Goal: Information Seeking & Learning: Learn about a topic

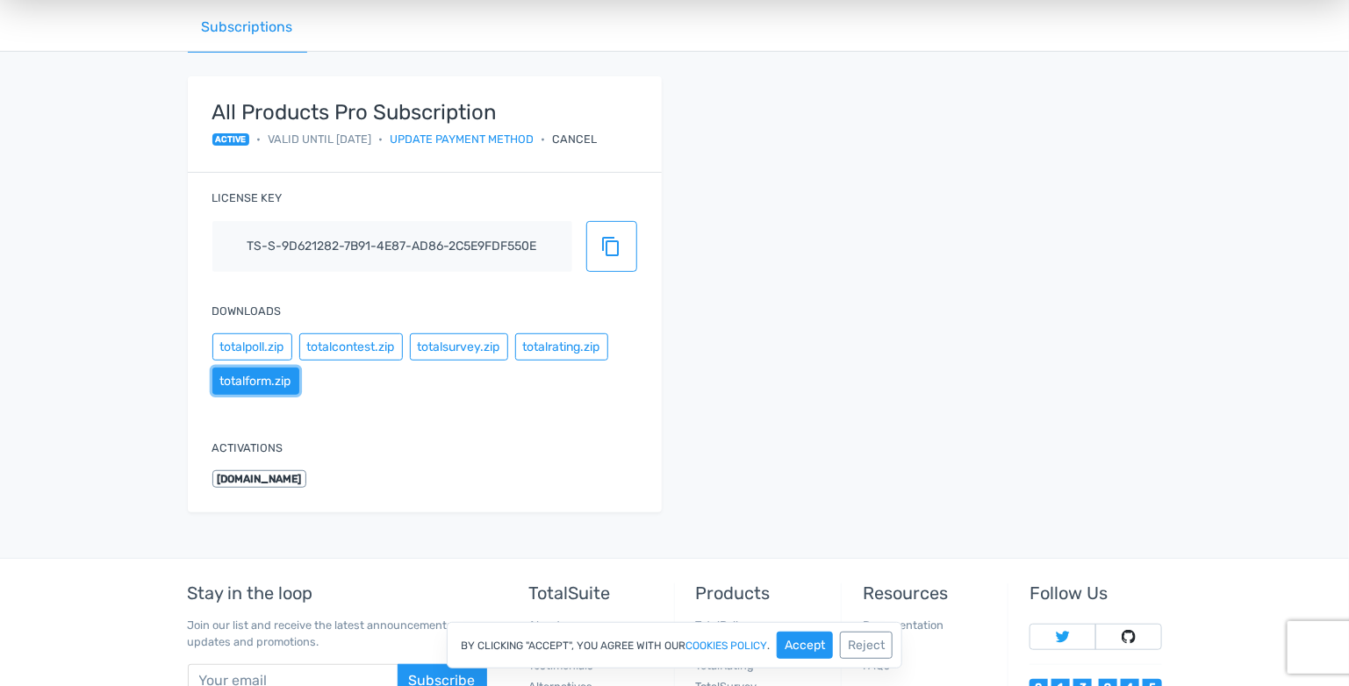
click at [264, 383] on button "totalform.zip" at bounding box center [255, 381] width 87 height 27
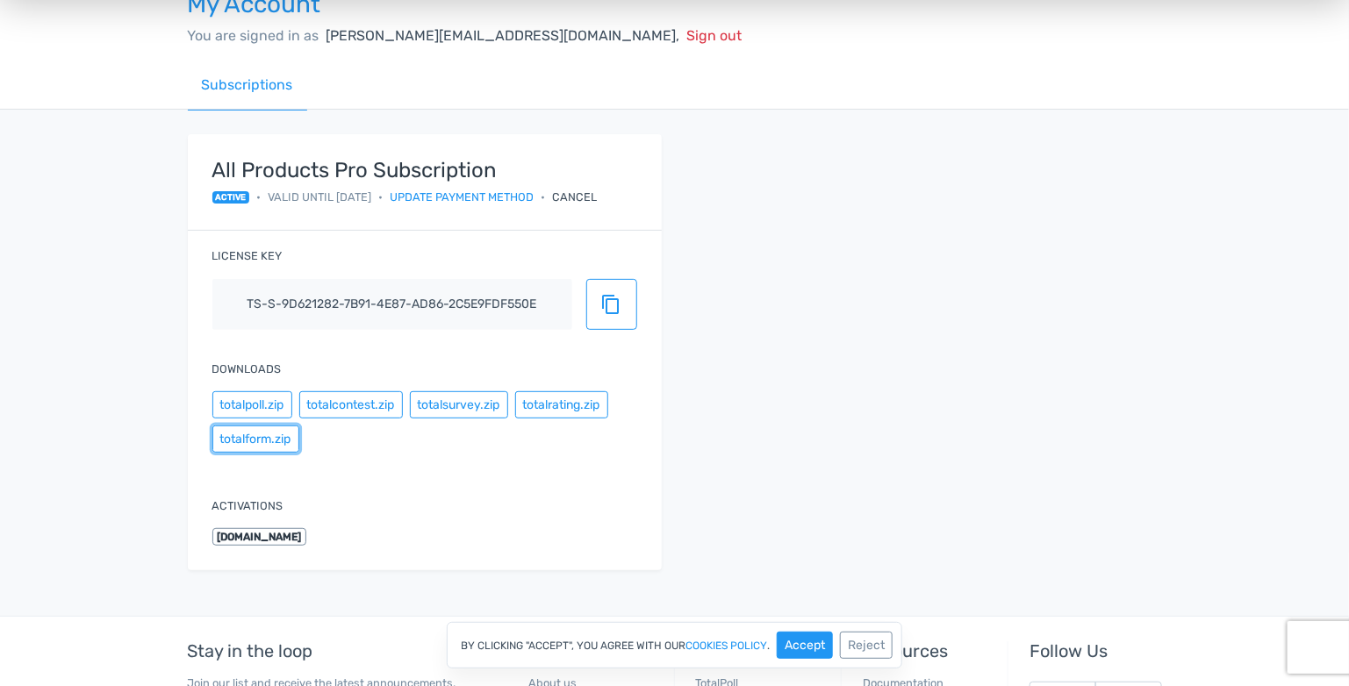
scroll to position [32, 0]
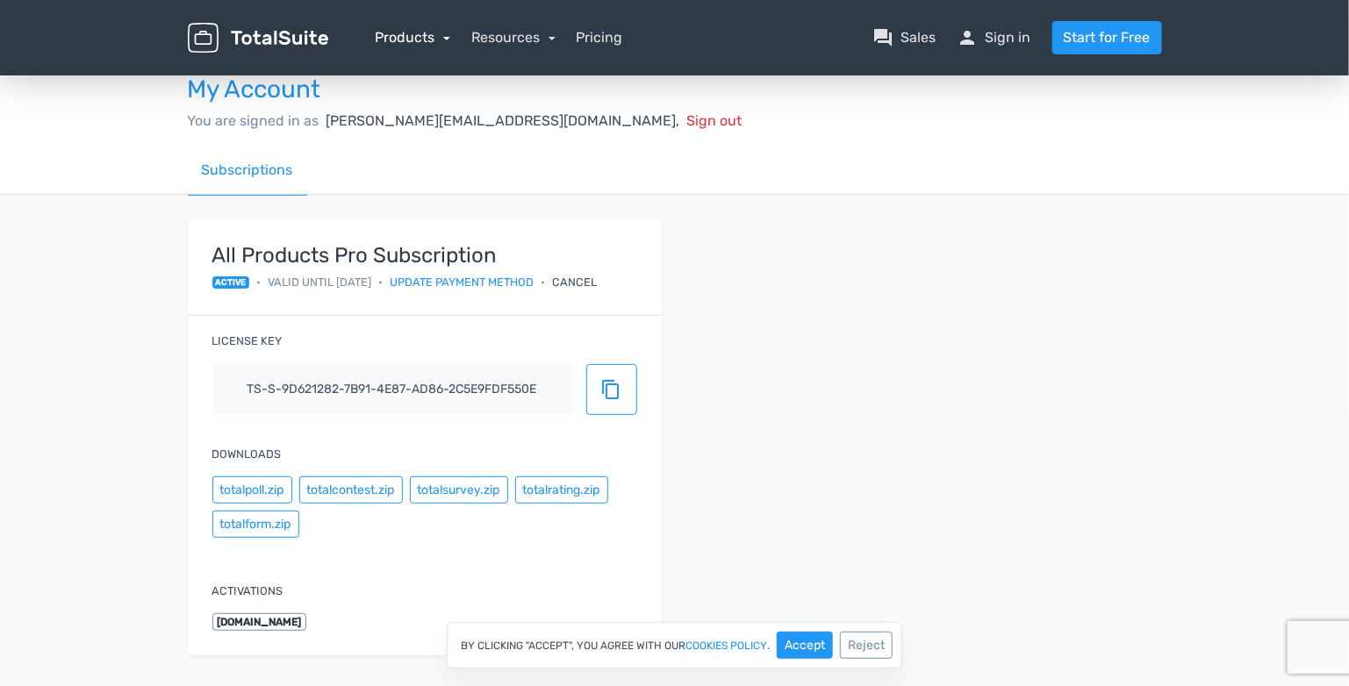
click at [404, 39] on link "Products" at bounding box center [413, 37] width 75 height 17
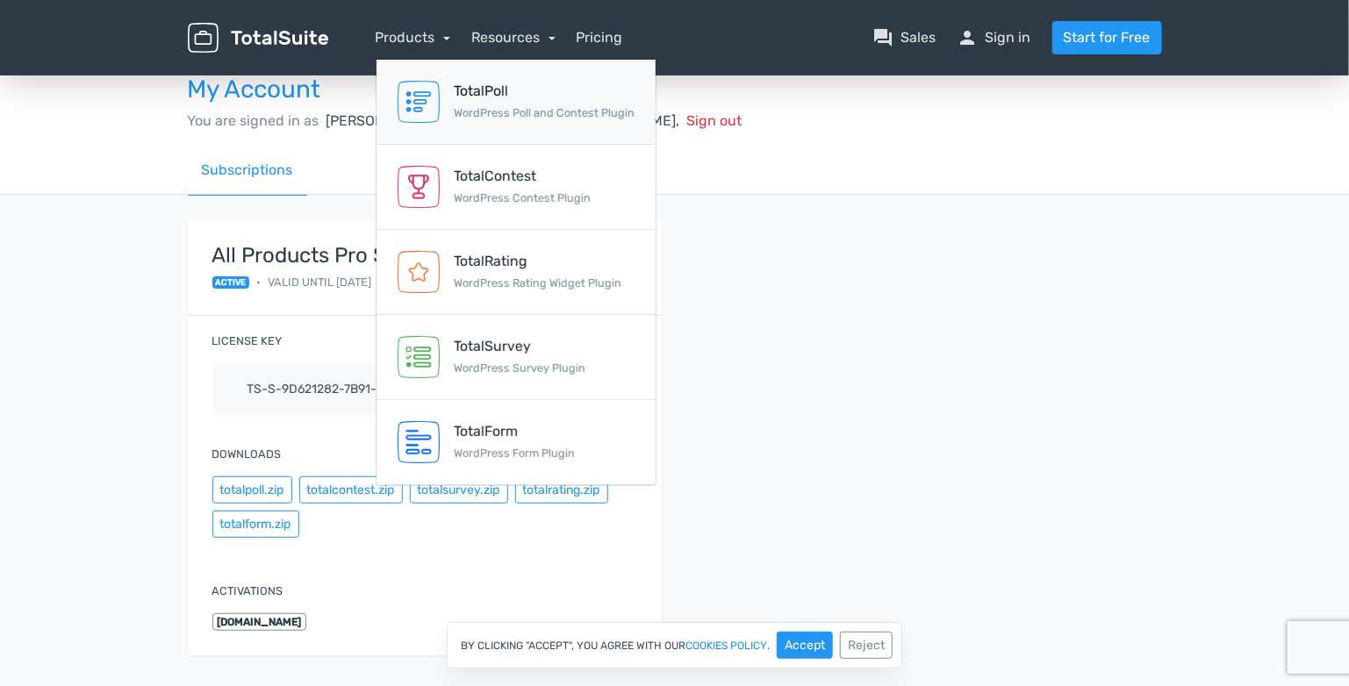
click at [479, 98] on div "TotalPoll" at bounding box center [544, 91] width 181 height 21
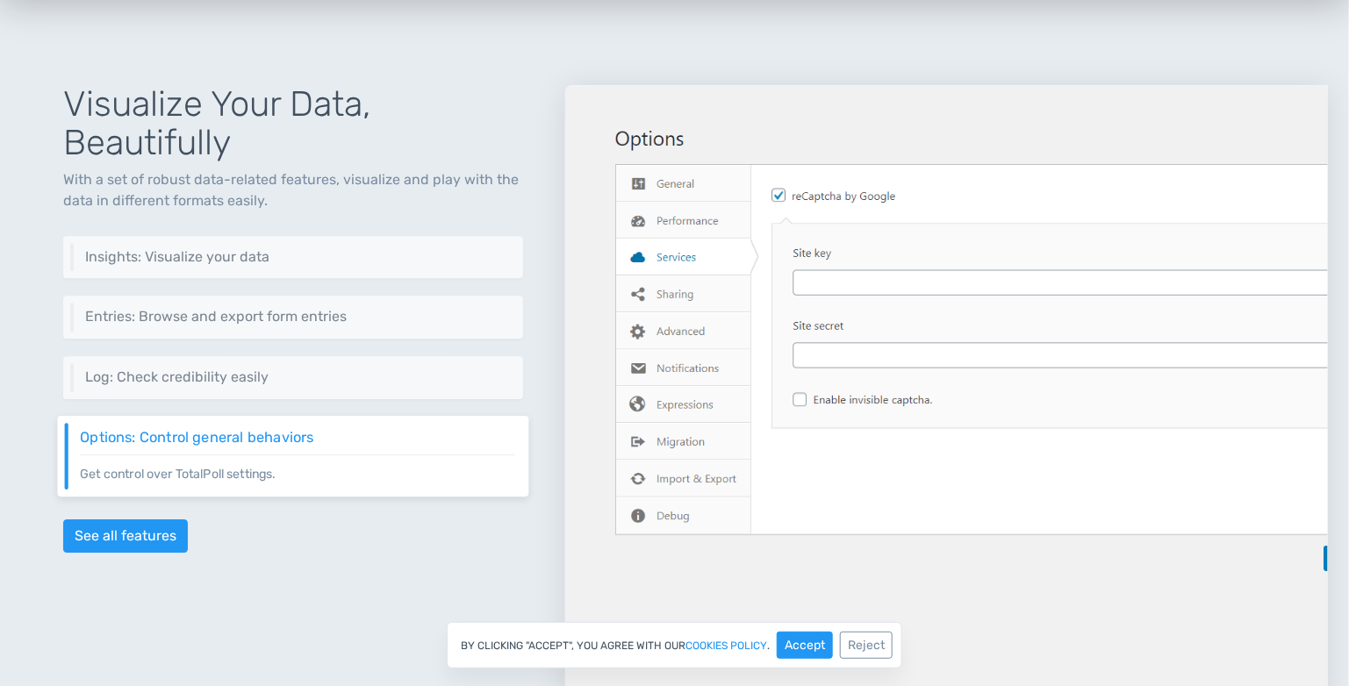
scroll to position [1988, 0]
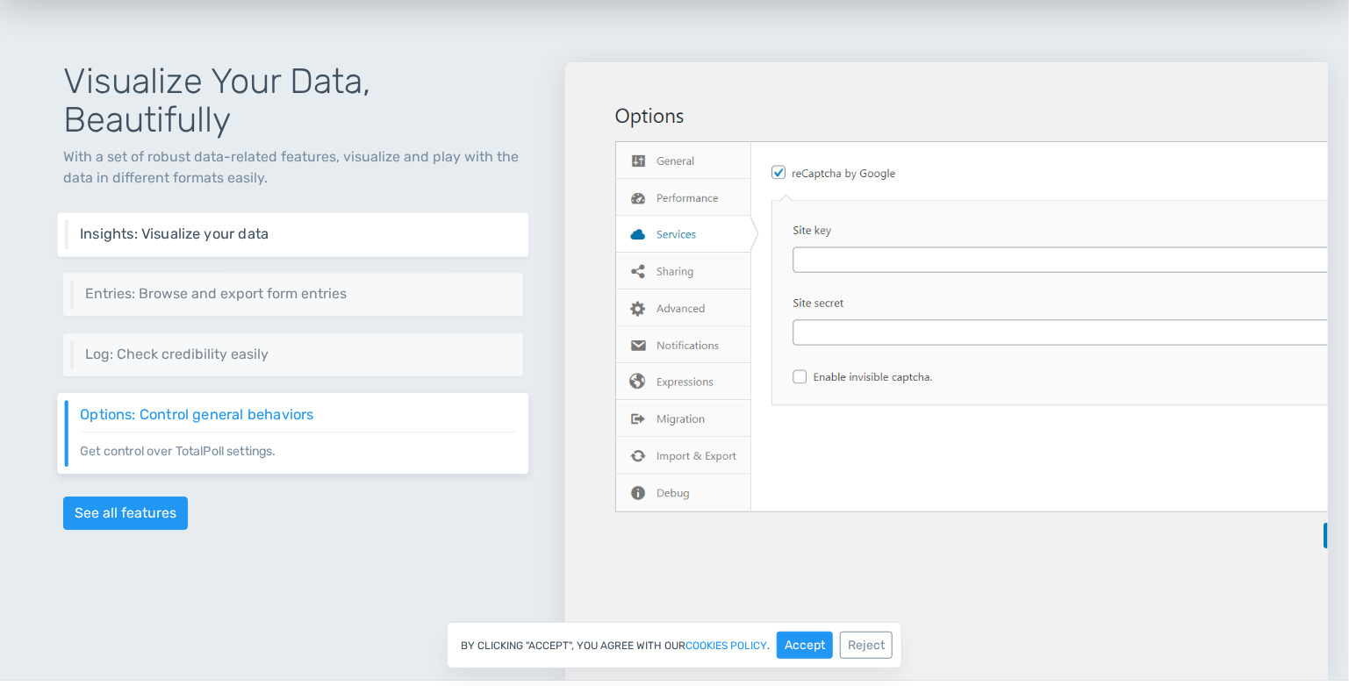
click at [315, 226] on h6 "Insights: Visualize your data" at bounding box center [298, 234] width 436 height 16
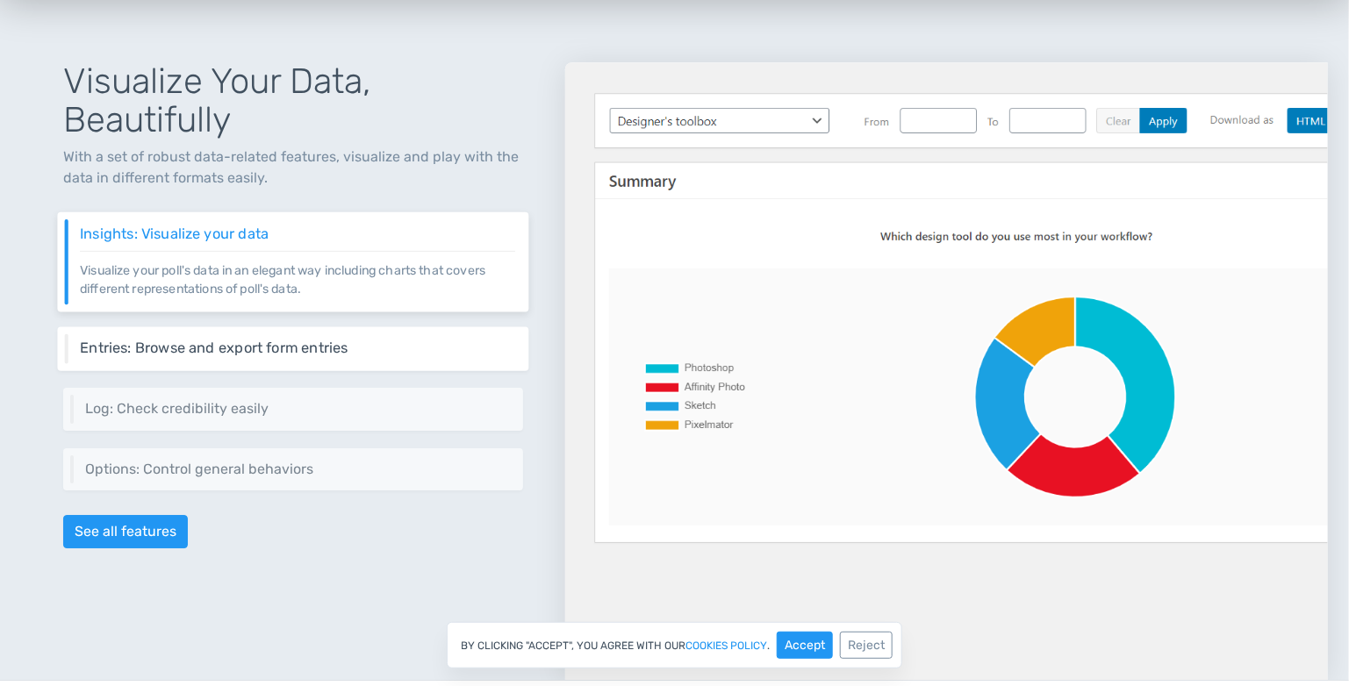
click at [330, 340] on h6 "Entries: Browse and export form entries" at bounding box center [298, 348] width 436 height 16
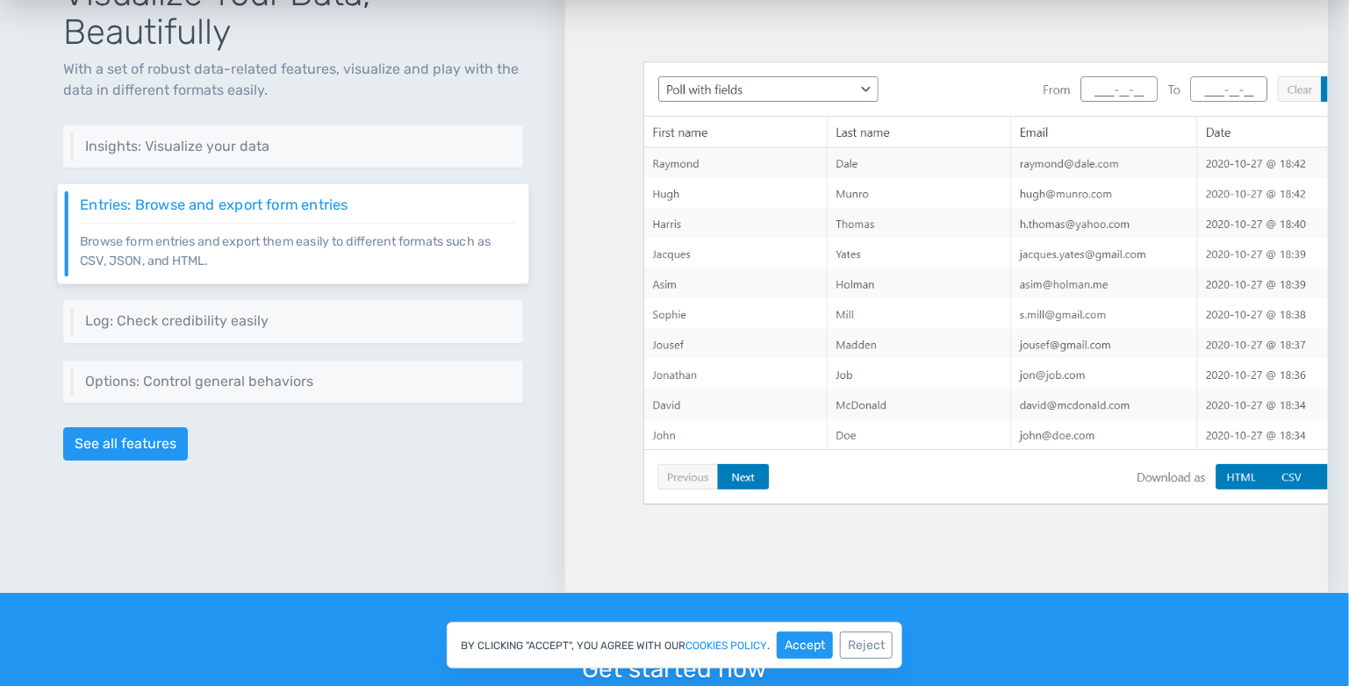
scroll to position [2106, 0]
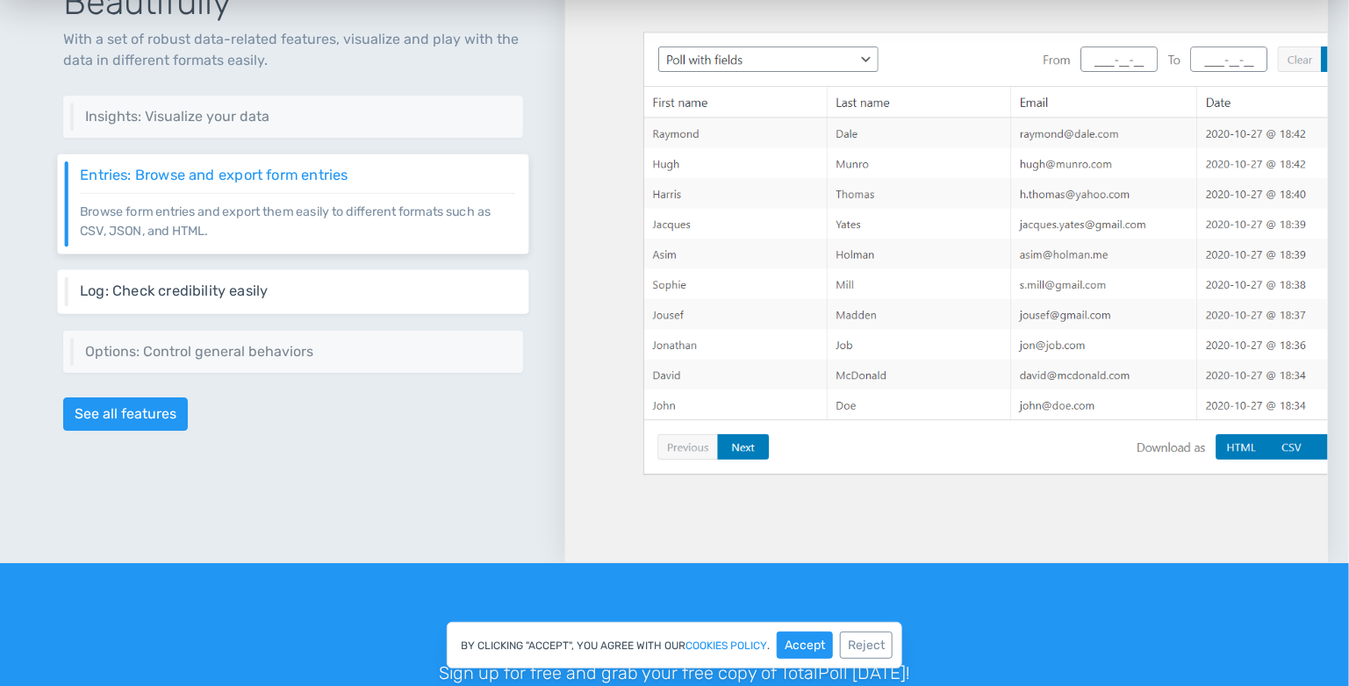
click at [298, 286] on h6 "Log: Check credibility easily" at bounding box center [298, 291] width 436 height 16
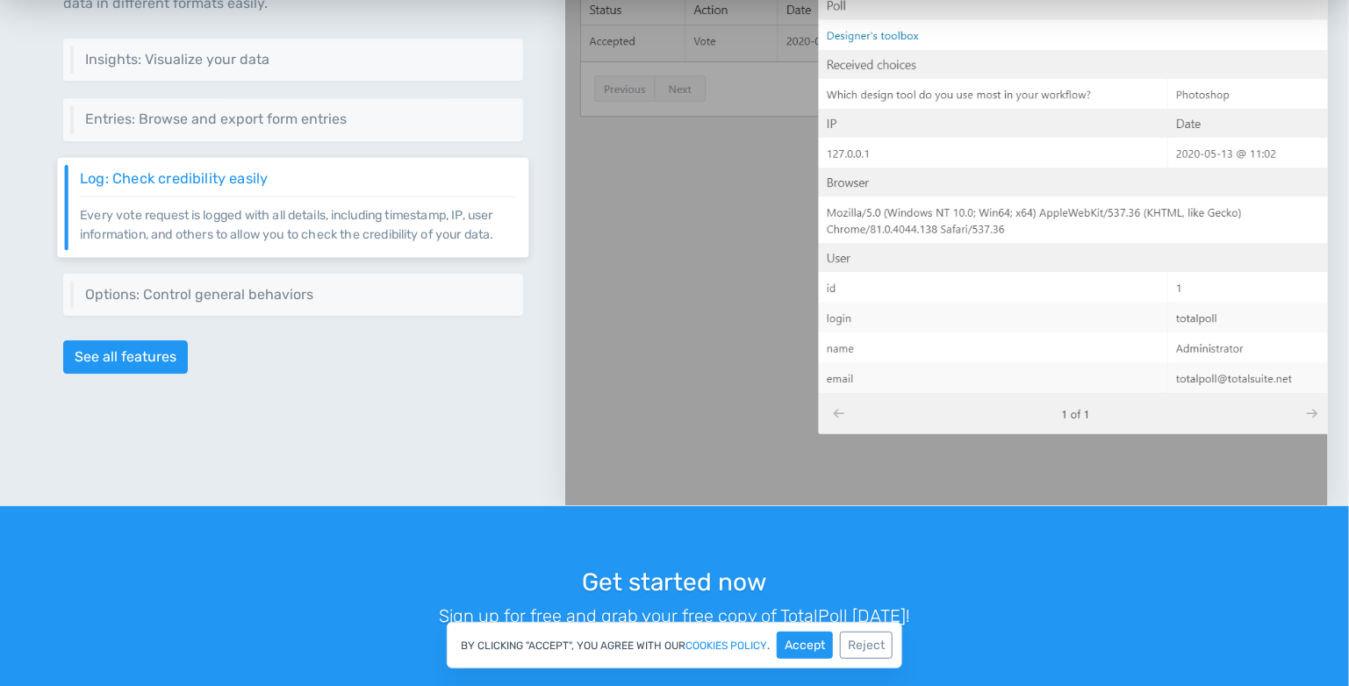
scroll to position [2164, 0]
click at [298, 286] on h6 "Options: Control general behaviors" at bounding box center [297, 294] width 425 height 16
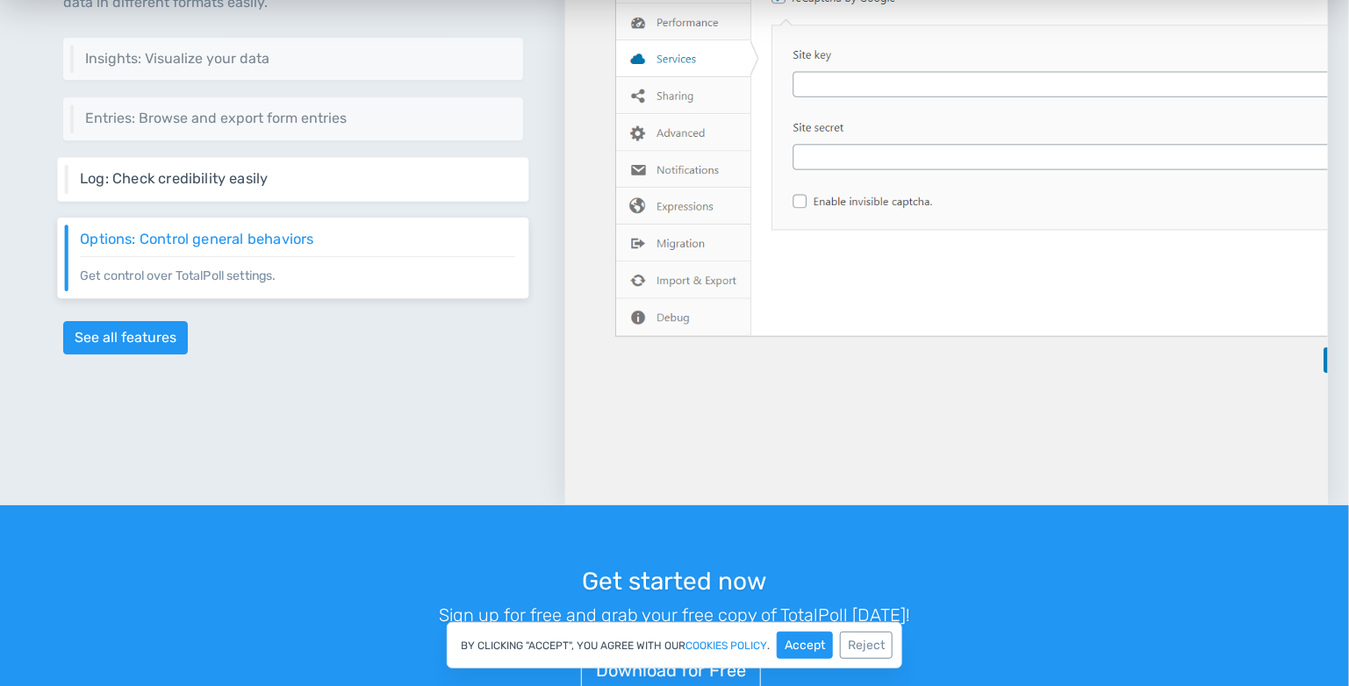
click at [289, 189] on div "Log: Check credibility easily Every vote request is logged with all details, in…" at bounding box center [293, 179] width 472 height 44
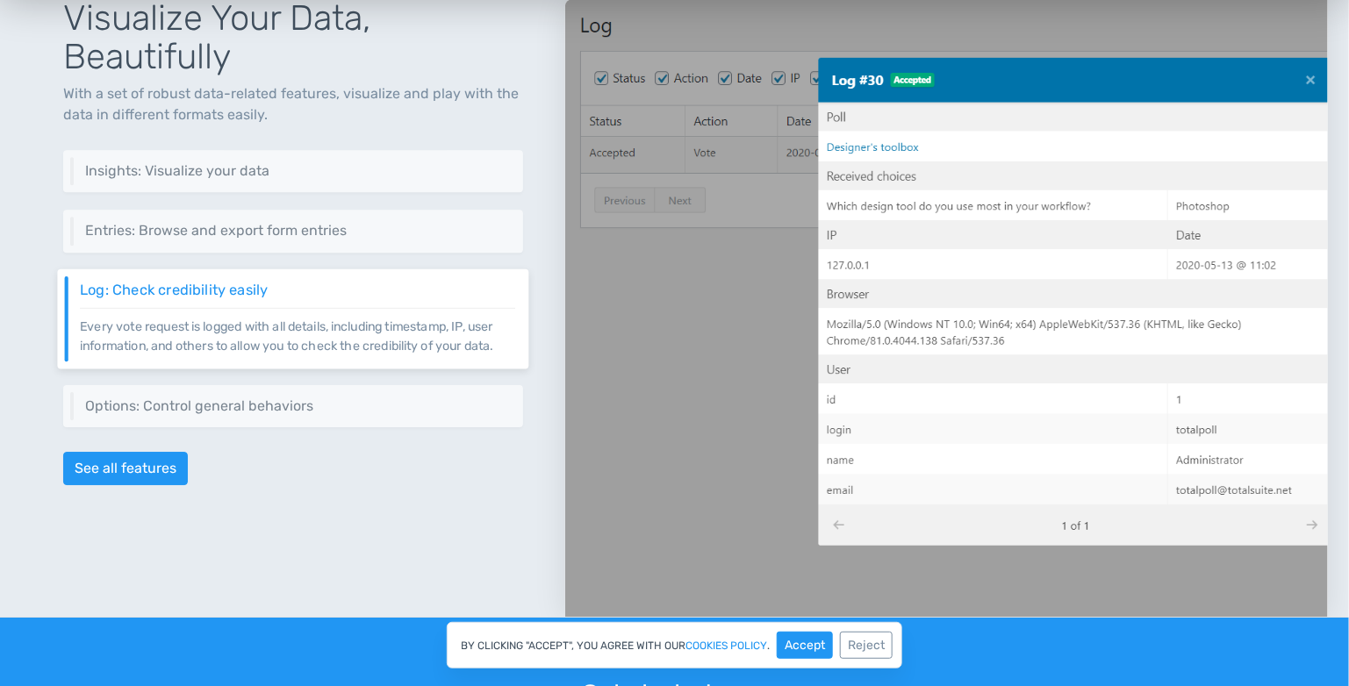
scroll to position [2047, 0]
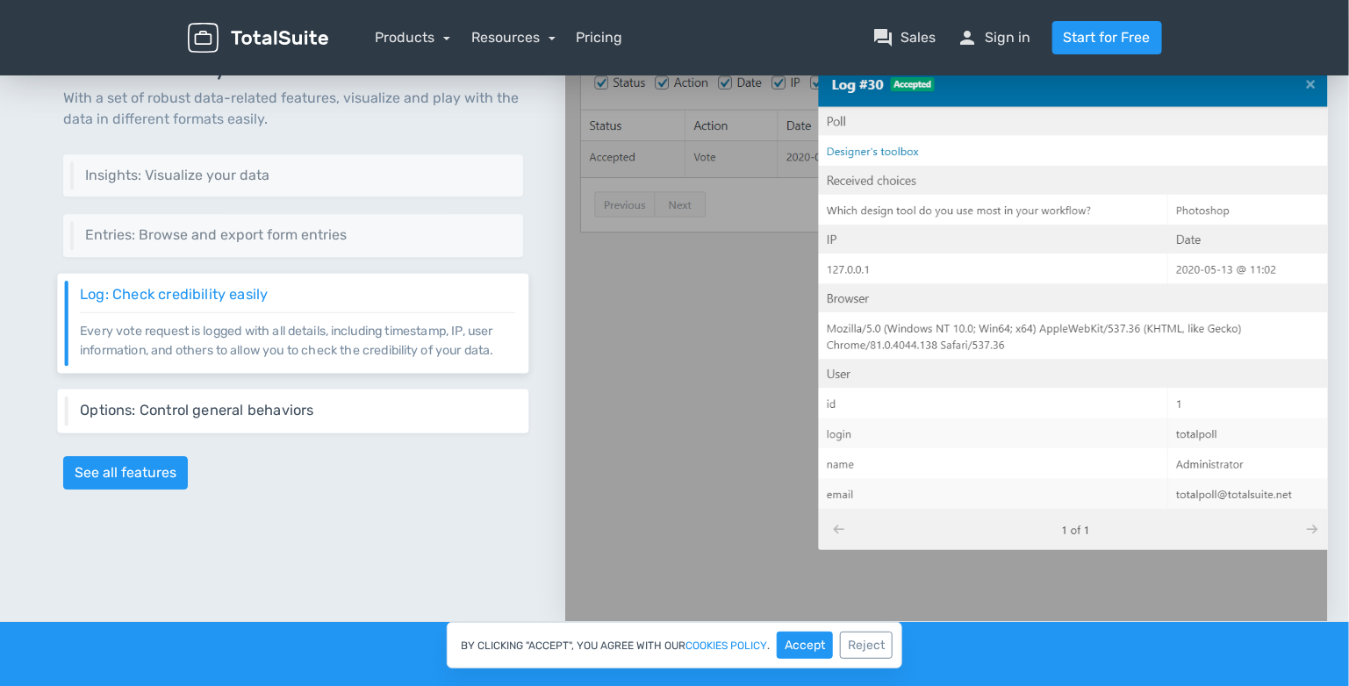
click at [338, 390] on div "Options: Control general behaviors Get control over TotalPoll settings." at bounding box center [293, 411] width 472 height 44
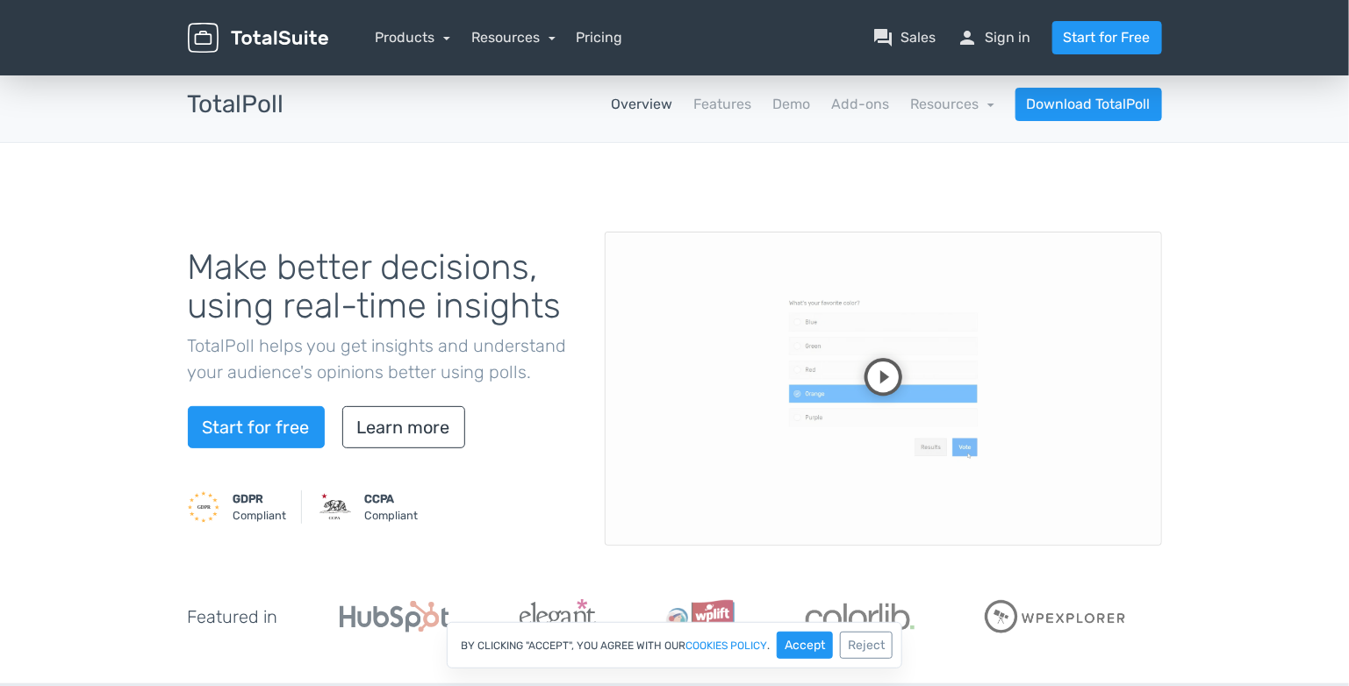
scroll to position [0, 0]
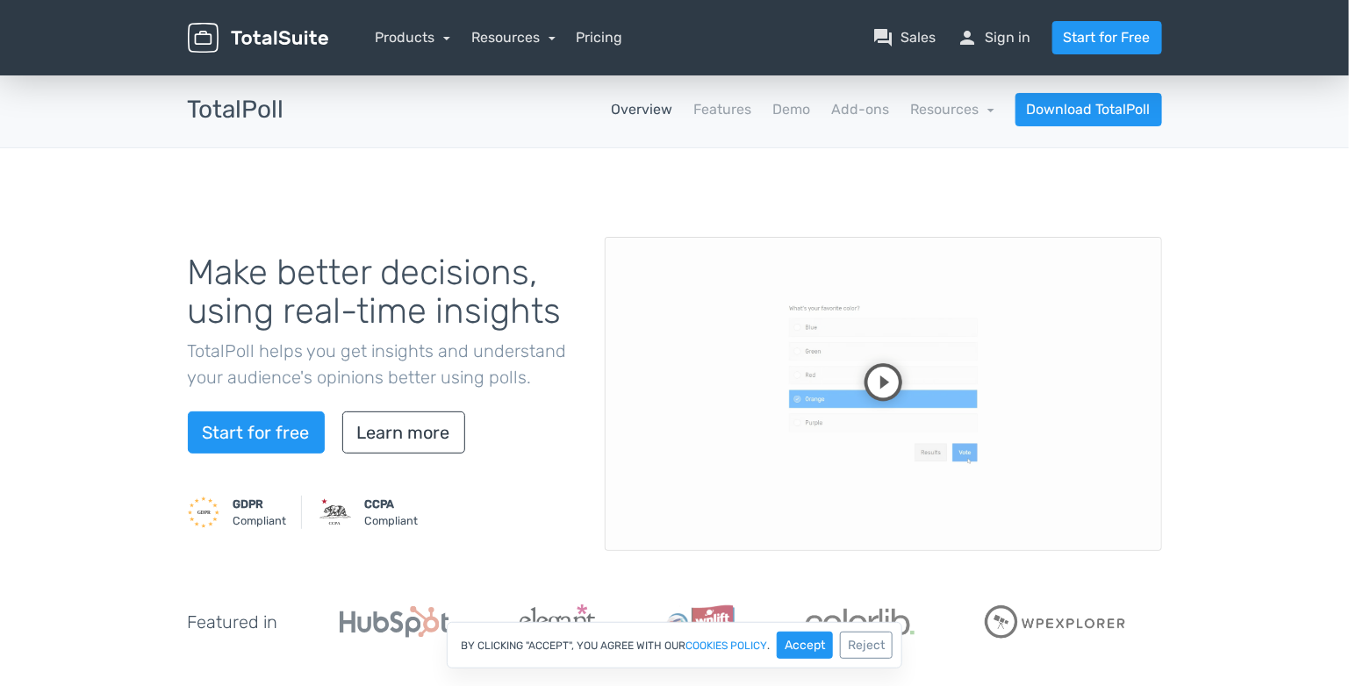
click at [870, 390] on video at bounding box center [883, 394] width 557 height 314
click at [915, 448] on video at bounding box center [883, 394] width 557 height 314
click at [970, 107] on link "Resources" at bounding box center [952, 109] width 84 height 17
